Goal: Task Accomplishment & Management: Use online tool/utility

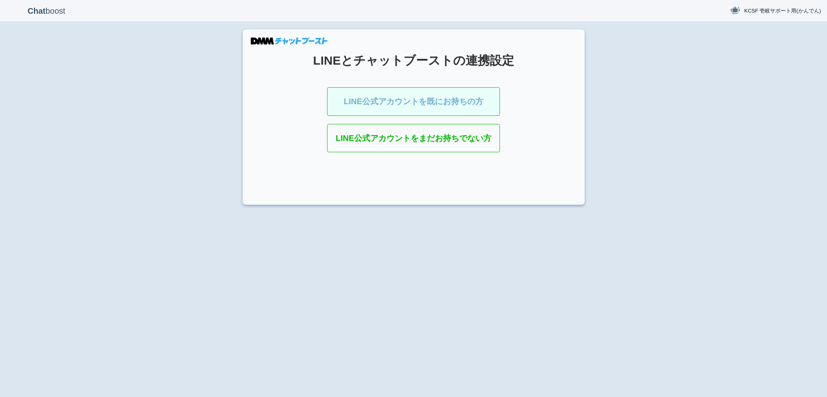
click at [437, 106] on link "LINE公式アカウントを既にお持ちの方" at bounding box center [413, 101] width 173 height 29
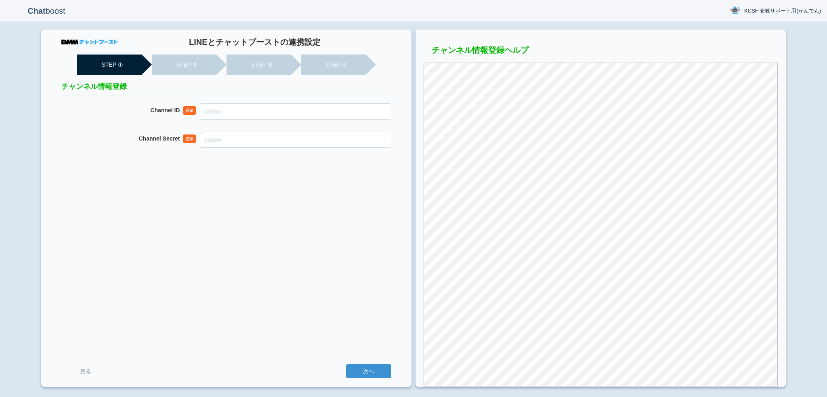
drag, startPoint x: 0, startPoint y: 0, endPoint x: 361, endPoint y: 111, distance: 377.9
click at [361, 111] on input "Channel ID" at bounding box center [295, 111] width 191 height 16
paste input "2007909575"
type input "2007909575"
paste input "c2c09bc32281ef68d6768d1bec7c539a"
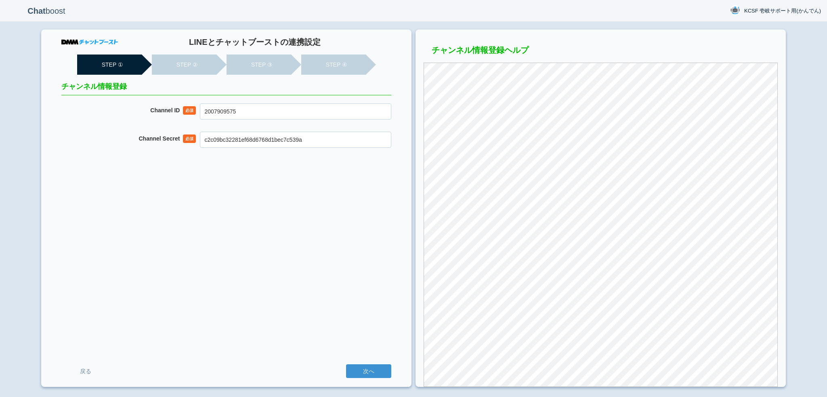
type input "c2c09bc32281ef68d6768d1bec7c539a"
click at [346, 364] on input "次へ" at bounding box center [368, 371] width 45 height 14
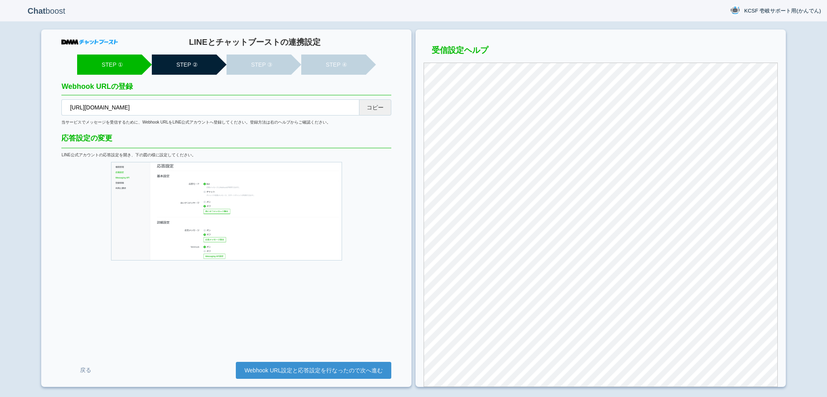
click at [375, 109] on button "コピー" at bounding box center [375, 107] width 32 height 16
click at [283, 361] on div "LINEとチャットブーストの連携設定 STEP ① STEP ② STEP ③ STEP ④ Webhook URLの登録 https://cb-admin.…" at bounding box center [226, 207] width 370 height 357
click at [285, 372] on link "Webhook URL設定と応答設定を行なったので次へ進む" at bounding box center [314, 370] width 156 height 17
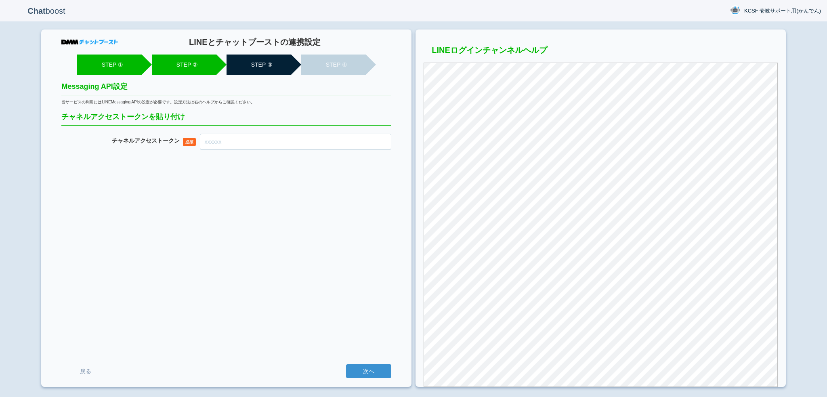
drag, startPoint x: 0, startPoint y: 0, endPoint x: 302, endPoint y: 142, distance: 333.7
click at [302, 142] on input "チャネル アクセストークン" at bounding box center [295, 142] width 191 height 16
paste input "14GxITkSQ6qRdW+m/3QBTW+LadD37Q52KutVHsRvq9tSHkPN7RKpyjjXCb7SHiuB3u6VUg7IxlV/LKW…"
type input "14GxITkSQ6qRdW+m/3QBTW+LadD37Q52KutVHsRvq9tSHkPN7RKpyjjXCb7SHiuB3u6VUg7IxlV/LKW…"
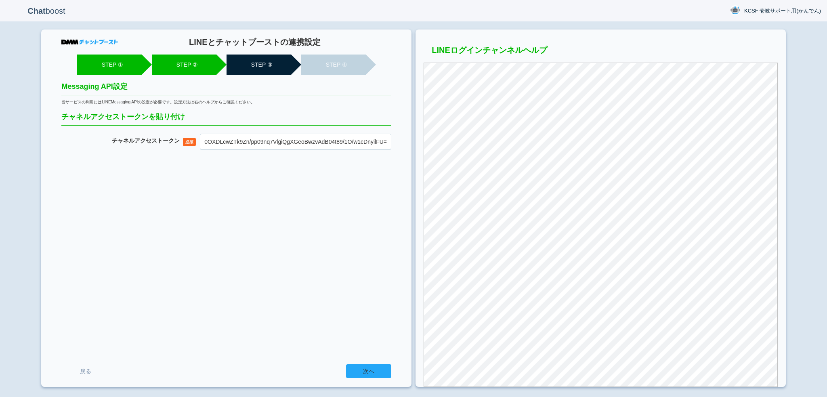
scroll to position [0, 0]
click at [364, 366] on input "次へ" at bounding box center [368, 371] width 45 height 14
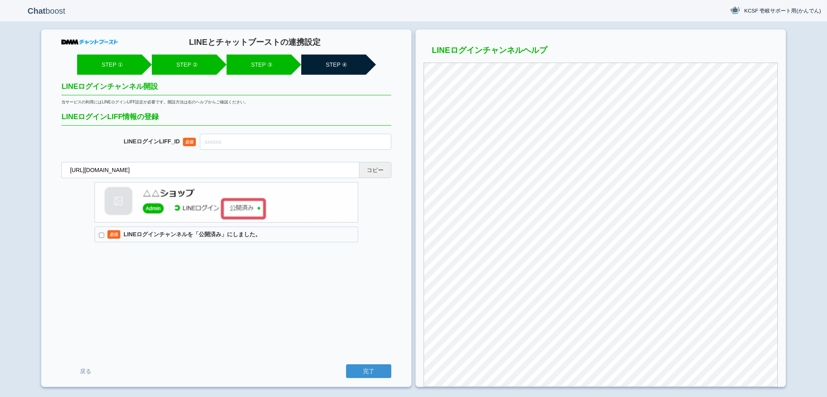
click at [387, 170] on button "コピー" at bounding box center [375, 170] width 32 height 16
click at [296, 135] on input "text" at bounding box center [295, 142] width 191 height 16
paste input "2007909578-Xq4KNWqr"
type input "2007909578-Xq4KNWqr"
click at [259, 231] on label "必須 LINEログインチャンネルを「公開済み」にしました。" at bounding box center [227, 235] width 264 height 16
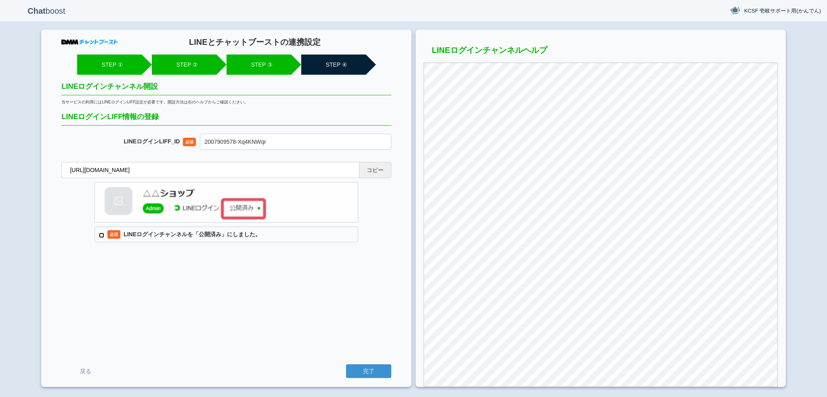
click at [104, 233] on input "必須 LINEログインチャンネルを「公開済み」にしました。" at bounding box center [101, 235] width 5 height 5
checkbox input "true"
click at [346, 364] on input "完了" at bounding box center [368, 371] width 45 height 14
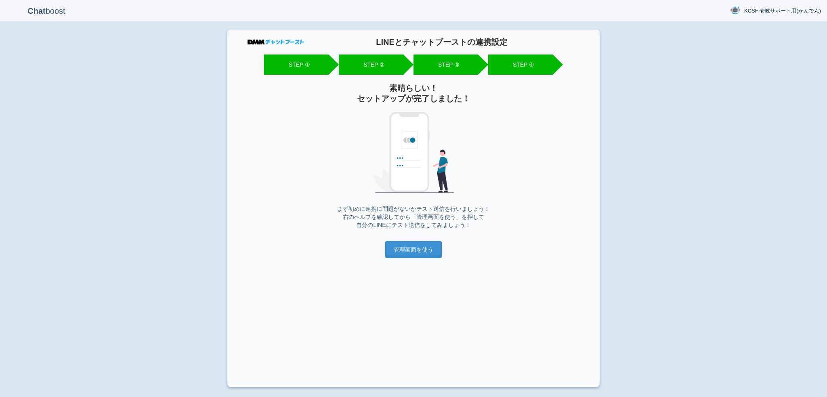
click at [401, 258] on div "LINEとチャットブーストの連携設定 STEP ① STEP ② STEP ③ STEP ④ 素晴らしい！ セットアップが完了しました！ まず初めに連携に問題…" at bounding box center [413, 207] width 372 height 357
click at [403, 249] on input "管理画面を使う" at bounding box center [413, 249] width 57 height 17
